Goal: Information Seeking & Learning: Learn about a topic

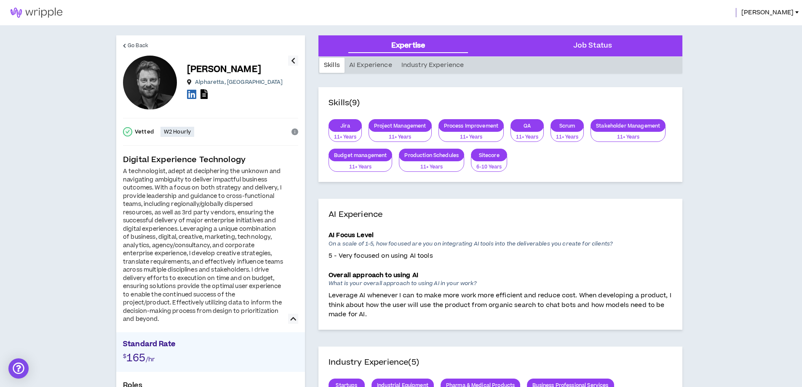
drag, startPoint x: 130, startPoint y: 174, endPoint x: 126, endPoint y: 170, distance: 5.4
click at [130, 174] on div "A technologist, adept at deciphering the unknown and navigating ambiguity to de…" at bounding box center [203, 246] width 160 height 156
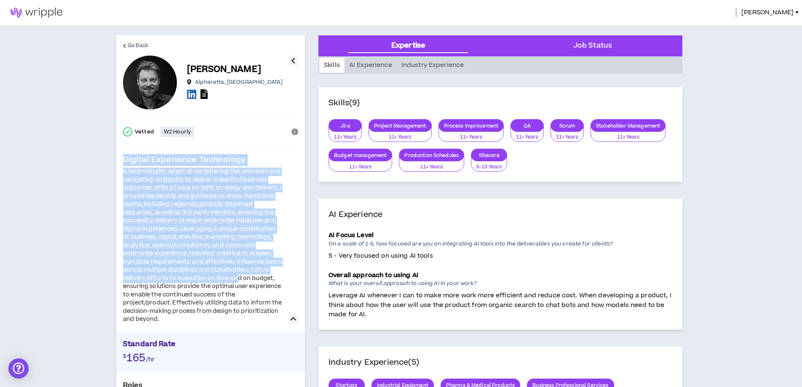
drag, startPoint x: 123, startPoint y: 162, endPoint x: 253, endPoint y: 281, distance: 176.8
click at [252, 280] on div "Digital Experience Technology A technologist, adept at deciphering the unknown …" at bounding box center [210, 239] width 175 height 170
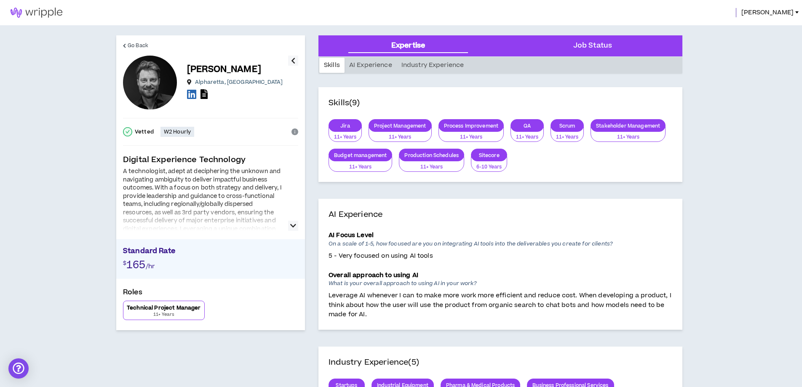
click at [205, 173] on div "A technologist, adept at deciphering the unknown and navigating ambiguity to de…" at bounding box center [203, 246] width 160 height 156
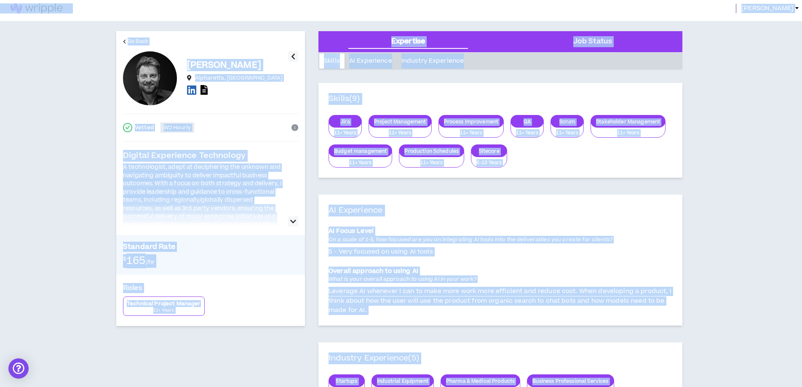
drag, startPoint x: 205, startPoint y: 173, endPoint x: 147, endPoint y: 162, distance: 58.7
click at [204, 173] on div "A technologist, adept at deciphering the unknown and navigating ambiguity to de…" at bounding box center [203, 241] width 160 height 156
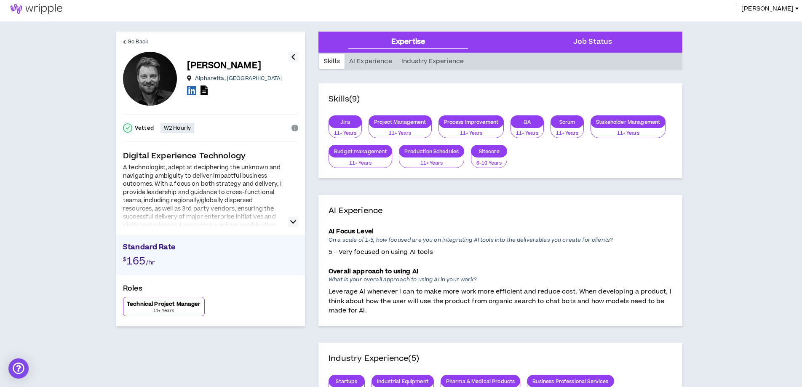
click at [295, 222] on icon "button" at bounding box center [293, 222] width 6 height 10
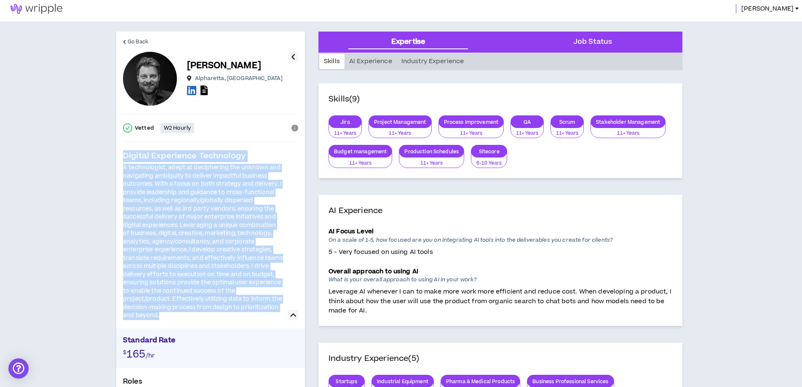
drag, startPoint x: 165, startPoint y: 314, endPoint x: 103, endPoint y: 161, distance: 165.2
copy div "Digital Experience Technology A technologist, adept at deciphering the unknown …"
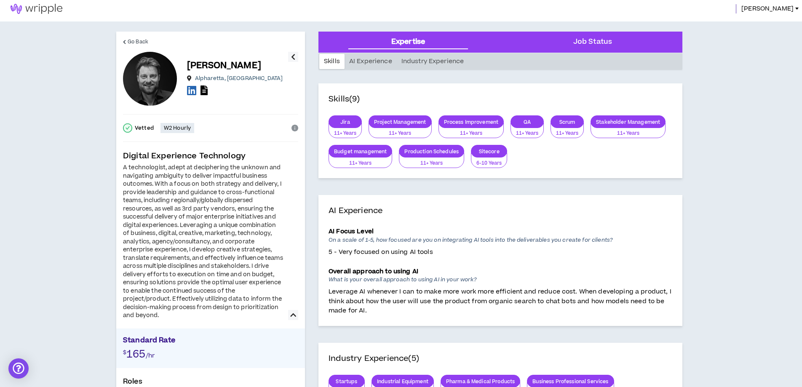
click at [183, 206] on div "A technologist, adept at deciphering the unknown and navigating ambiguity to de…" at bounding box center [203, 242] width 160 height 156
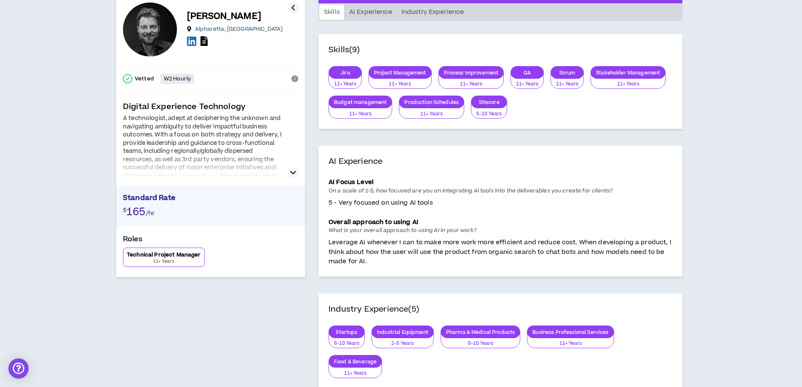
scroll to position [0, 0]
